Goal: Task Accomplishment & Management: Use online tool/utility

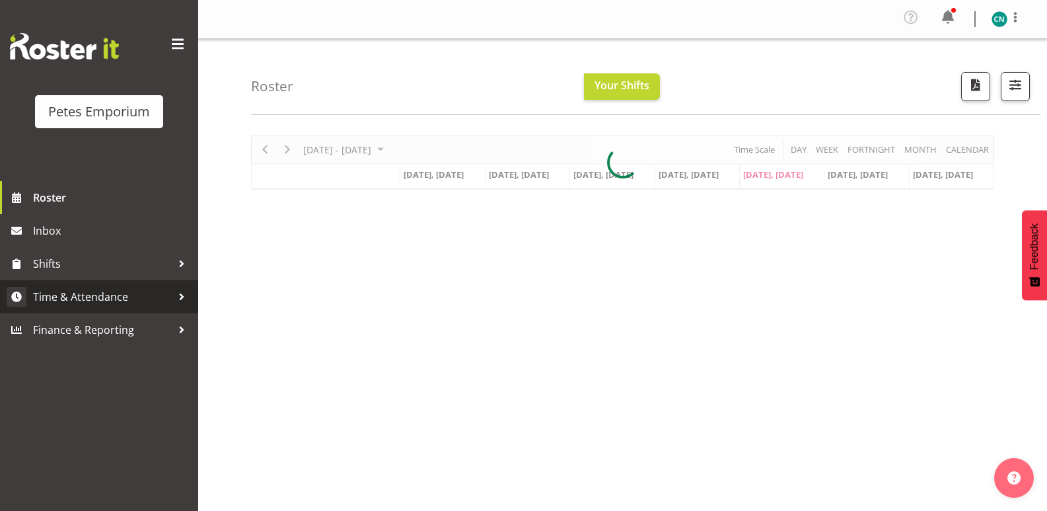
click at [101, 299] on span "Time & Attendance" at bounding box center [102, 297] width 139 height 20
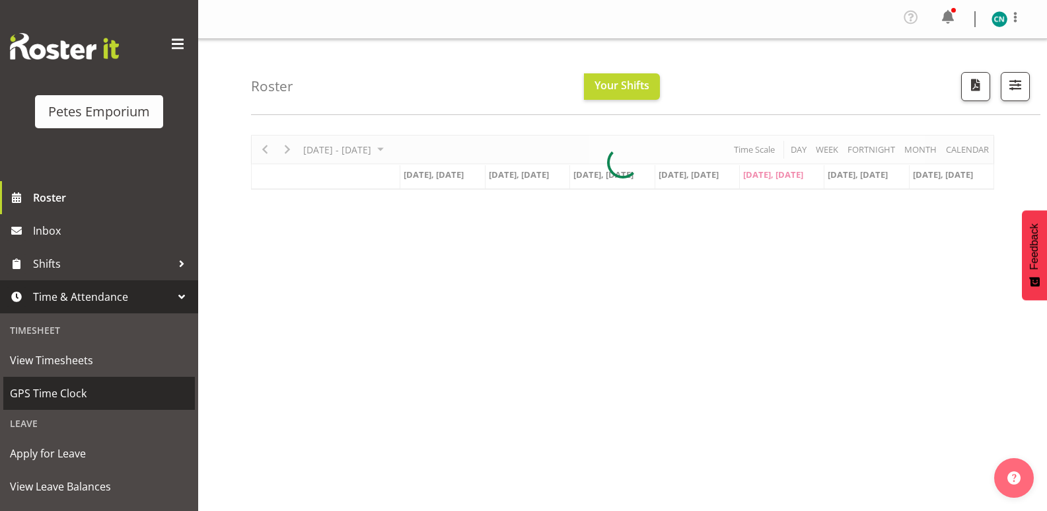
click at [63, 384] on span "GPS Time Clock" at bounding box center [99, 393] width 178 height 20
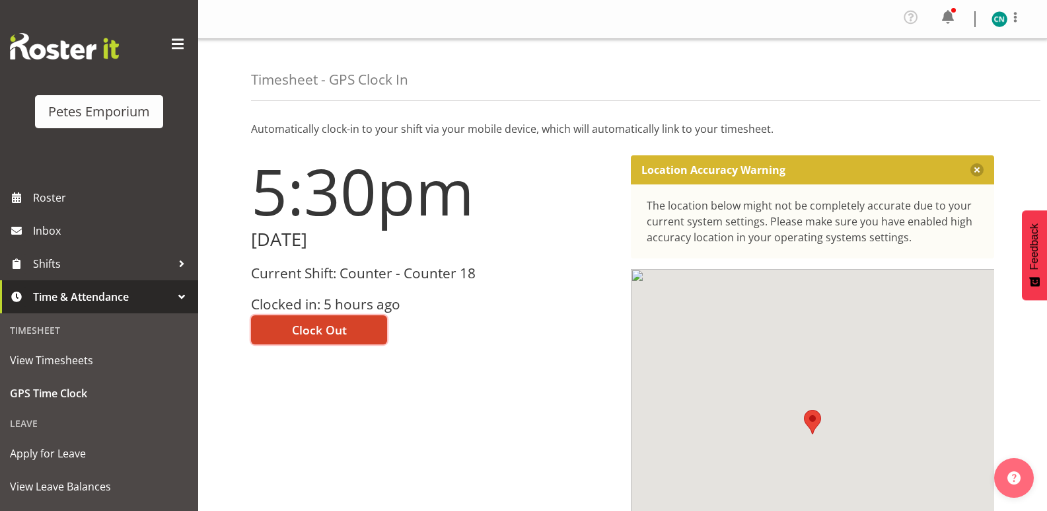
click at [310, 328] on span "Clock Out" at bounding box center [319, 329] width 55 height 17
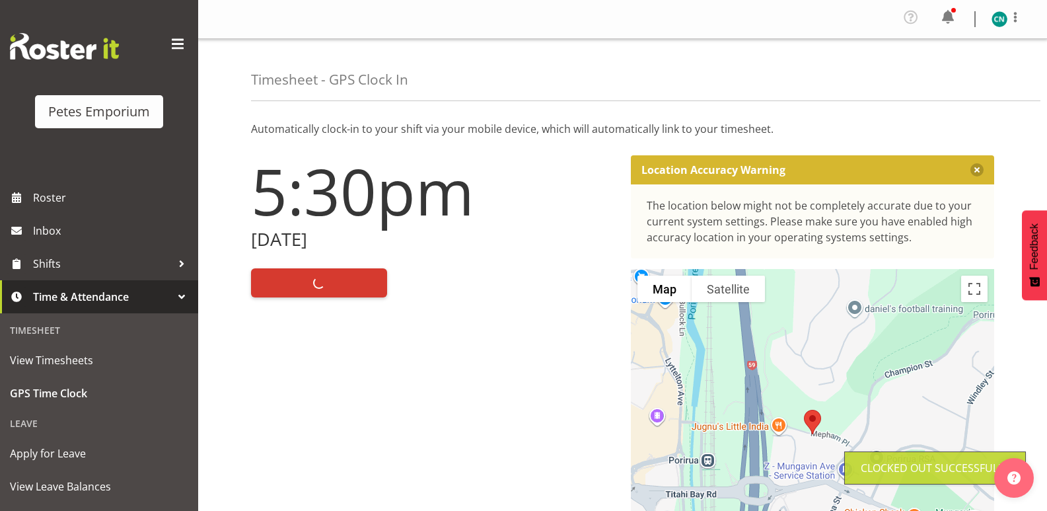
click at [1000, 12] on img at bounding box center [999, 19] width 16 height 16
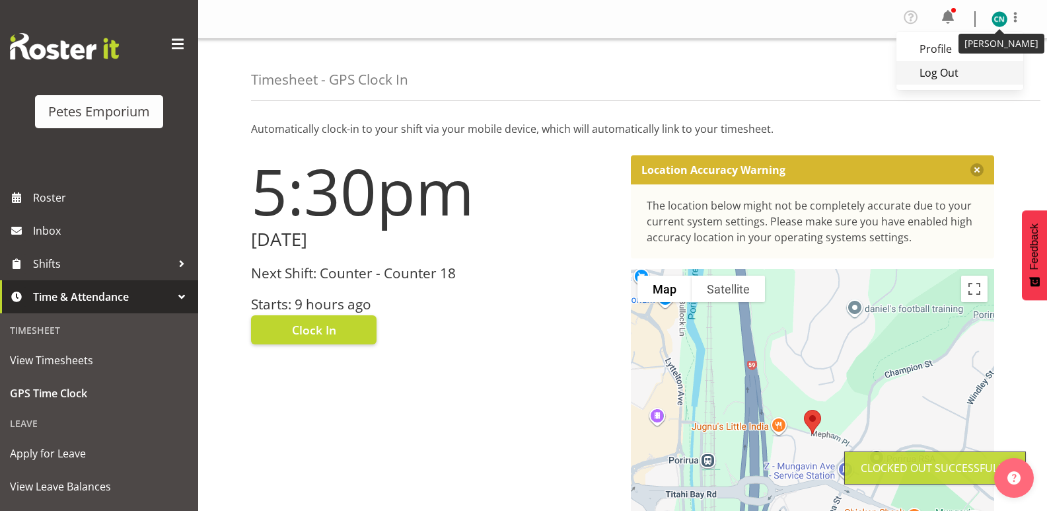
click at [934, 70] on link "Log Out" at bounding box center [959, 73] width 127 height 24
